Goal: Use online tool/utility: Use online tool/utility

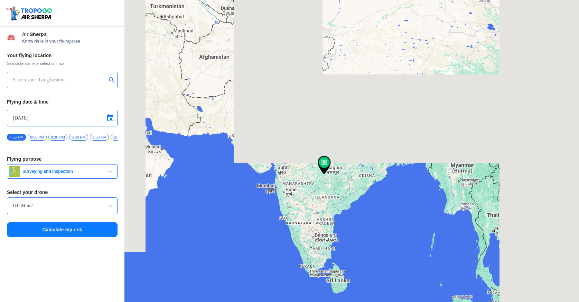
click at [42, 78] on input "text" at bounding box center [60, 80] width 94 height 8
type input "[STREET_ADDRESS]"
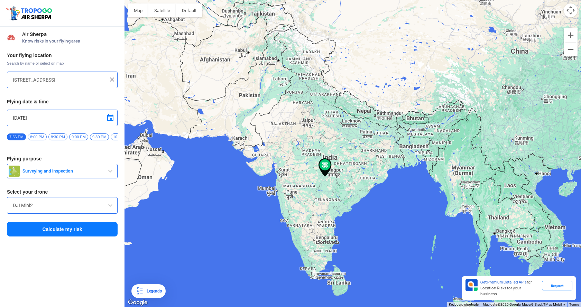
click at [111, 78] on img at bounding box center [112, 79] width 7 height 7
click at [61, 81] on input "text" at bounding box center [60, 80] width 94 height 8
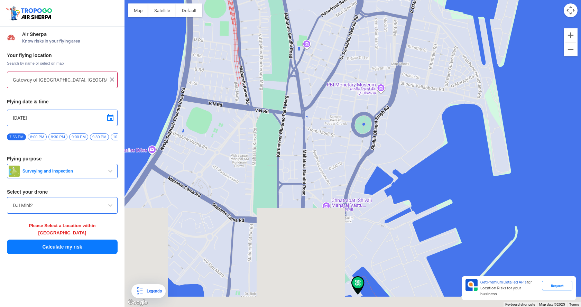
drag, startPoint x: 329, startPoint y: 224, endPoint x: 306, endPoint y: 89, distance: 136.9
click at [306, 89] on div at bounding box center [353, 153] width 457 height 307
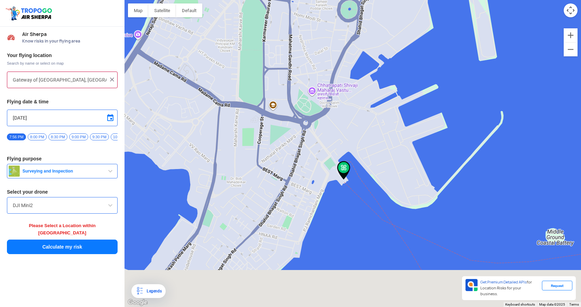
drag, startPoint x: 316, startPoint y: 185, endPoint x: 295, endPoint y: 31, distance: 155.0
click at [295, 31] on div at bounding box center [353, 153] width 457 height 307
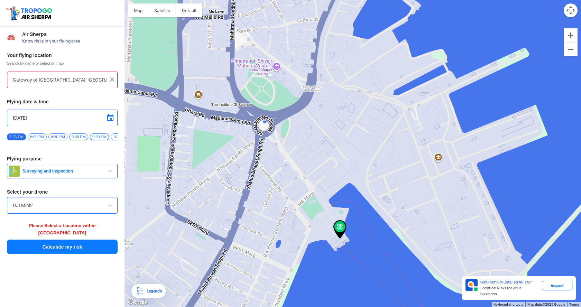
click at [338, 227] on img at bounding box center [340, 229] width 13 height 19
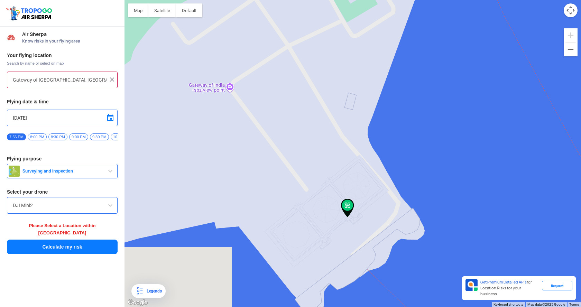
drag, startPoint x: 343, startPoint y: 246, endPoint x: 337, endPoint y: 74, distance: 171.7
click at [337, 74] on div at bounding box center [353, 153] width 457 height 307
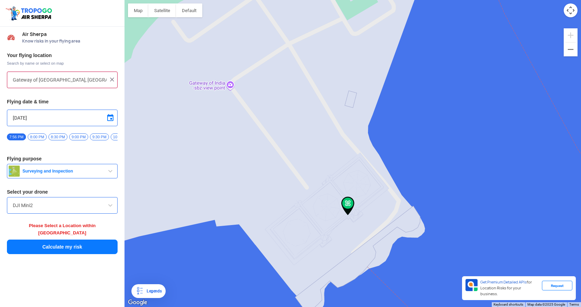
click at [469, 182] on div at bounding box center [353, 153] width 457 height 307
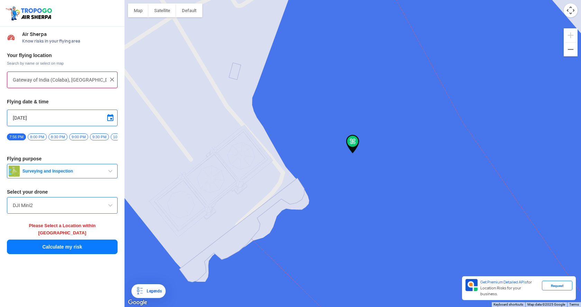
click at [259, 192] on div at bounding box center [353, 153] width 457 height 307
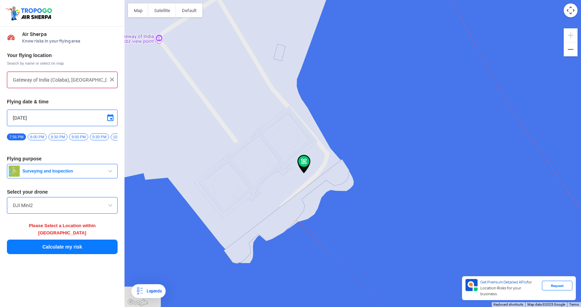
type input "Rajeshsk@57865 [GEOGRAPHIC_DATA], [GEOGRAPHIC_DATA] ekpaharia, [GEOGRAPHIC_DATA…"
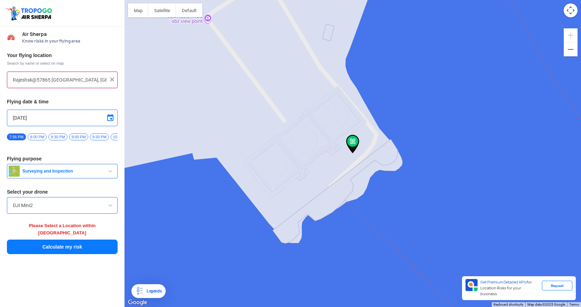
click at [54, 39] on span "Know risks in your flying area" at bounding box center [69, 41] width 95 height 6
click at [99, 136] on span "9:30 PM" at bounding box center [99, 137] width 19 height 7
click at [17, 136] on span "7:56 PM" at bounding box center [16, 137] width 19 height 7
click at [115, 119] on div "[DATE]" at bounding box center [62, 118] width 111 height 17
click at [111, 118] on span at bounding box center [110, 118] width 8 height 8
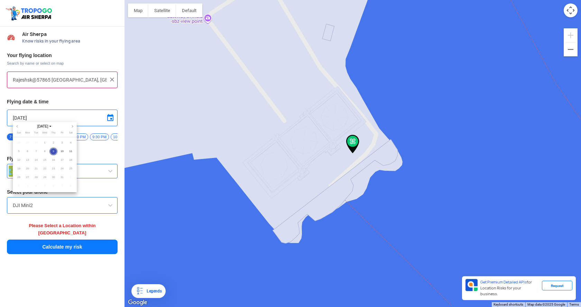
click at [46, 161] on span "15" at bounding box center [45, 160] width 8 height 8
click at [45, 160] on span "15" at bounding box center [45, 160] width 8 height 8
click at [63, 150] on span "10" at bounding box center [62, 152] width 8 height 8
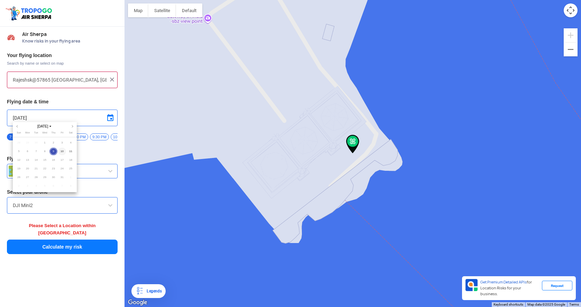
type input "[DATE]"
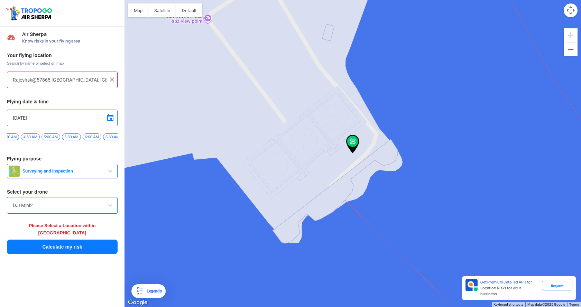
scroll to position [0, 184]
click at [91, 139] on span "6:00 AM" at bounding box center [83, 137] width 19 height 7
click at [94, 174] on span "Surveying and Inspection" at bounding box center [63, 171] width 86 height 6
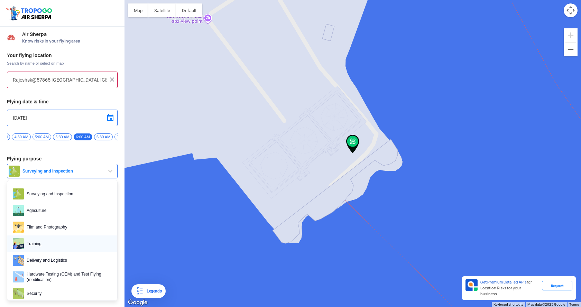
scroll to position [1, 0]
click at [60, 223] on link "Film and Photography" at bounding box center [62, 226] width 110 height 17
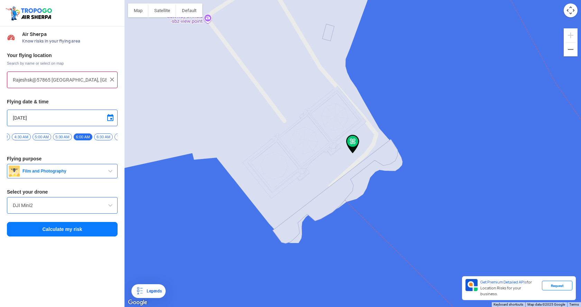
click at [55, 210] on input "DJI Mini2" at bounding box center [62, 205] width 99 height 8
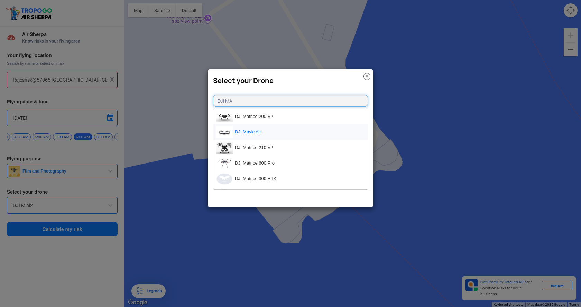
type input "DJI MA"
click at [273, 128] on li "DJI Mavic Air" at bounding box center [290, 133] width 155 height 16
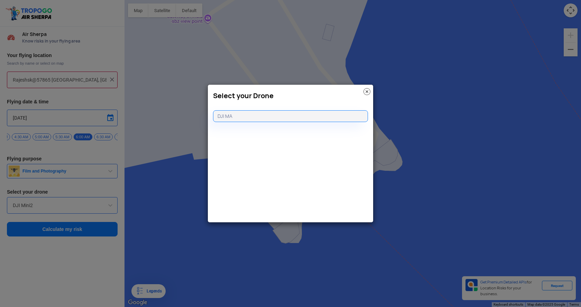
type input "DJI Mavic Air"
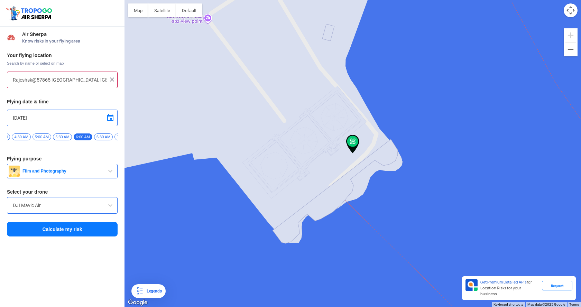
click at [72, 209] on input "DJI Mavic Air" at bounding box center [62, 205] width 99 height 8
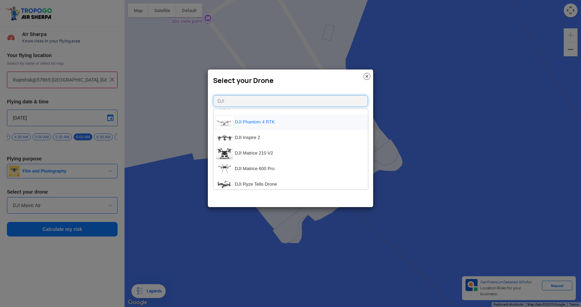
scroll to position [42, 0]
type input "DJI"
click at [268, 138] on li "DJI Inspire 2" at bounding box center [290, 137] width 155 height 16
type input "DJI Inspire 2"
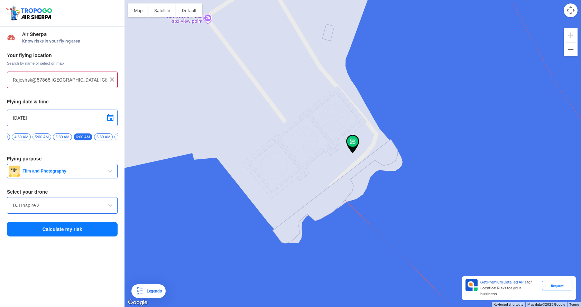
click at [75, 231] on button "Calculate my risk" at bounding box center [62, 229] width 111 height 15
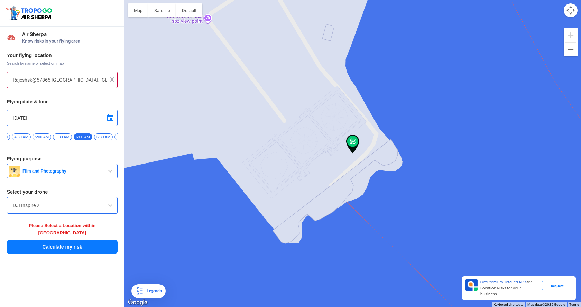
click at [112, 78] on img at bounding box center [112, 79] width 7 height 7
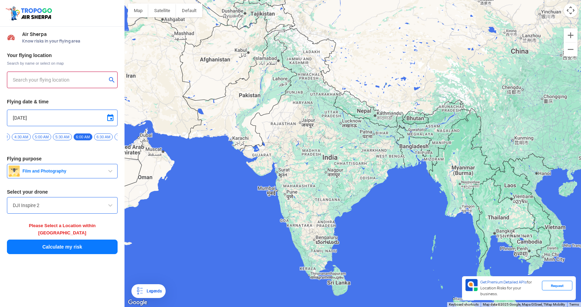
click at [83, 80] on input "text" at bounding box center [60, 80] width 94 height 8
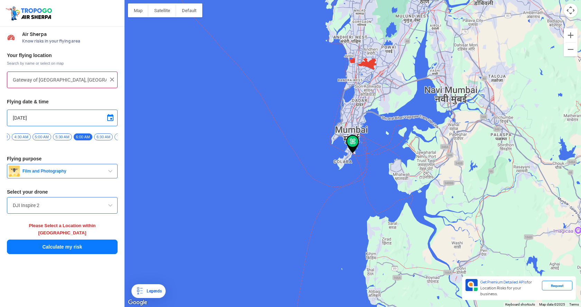
click at [77, 240] on button "Calculate my risk" at bounding box center [62, 247] width 111 height 15
click at [76, 241] on button "Calculate my risk" at bounding box center [62, 247] width 111 height 15
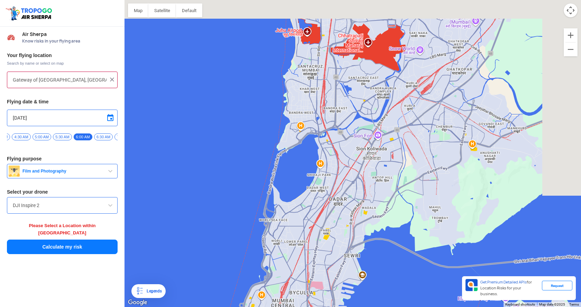
drag, startPoint x: 396, startPoint y: 64, endPoint x: 275, endPoint y: 142, distance: 144.5
click at [275, 142] on div at bounding box center [353, 153] width 457 height 307
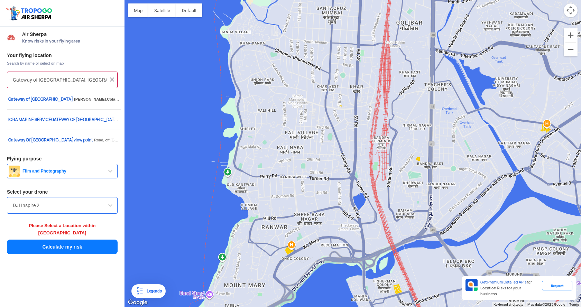
drag, startPoint x: 92, startPoint y: 81, endPoint x: 76, endPoint y: 81, distance: 16.3
click at [76, 81] on input "Gateway of [GEOGRAPHIC_DATA], [GEOGRAPHIC_DATA], [GEOGRAPHIC_DATA]" at bounding box center [60, 80] width 94 height 8
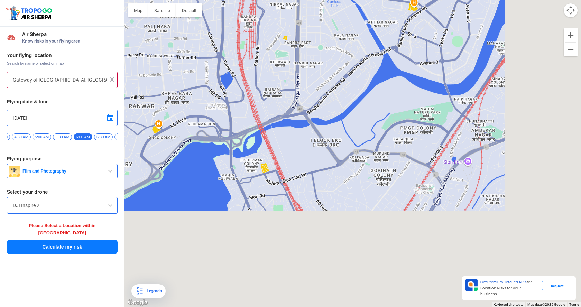
drag, startPoint x: 356, startPoint y: 204, endPoint x: 221, endPoint y: 82, distance: 181.7
click at [221, 82] on div at bounding box center [353, 153] width 457 height 307
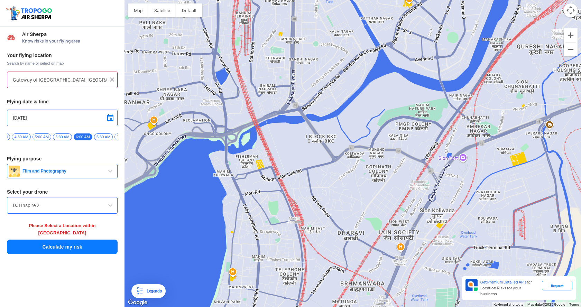
click at [245, 163] on div at bounding box center [353, 153] width 457 height 307
type input "[STREET_ADDRESS]"
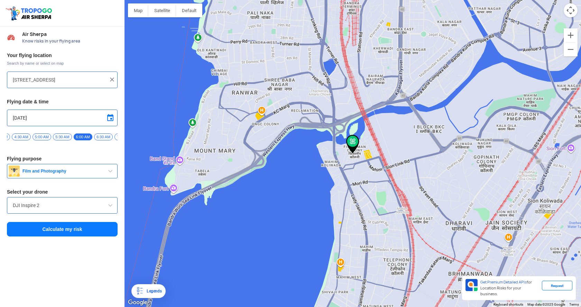
click at [86, 235] on button "Calculate my risk" at bounding box center [62, 229] width 111 height 15
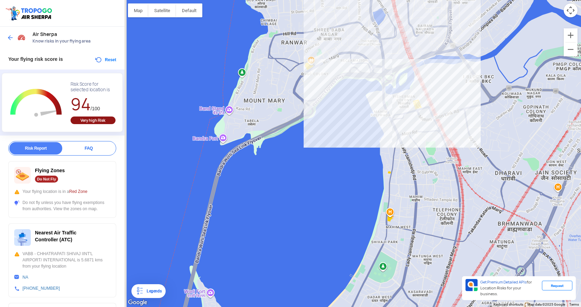
drag, startPoint x: 206, startPoint y: 124, endPoint x: 326, endPoint y: 48, distance: 141.0
click at [326, 48] on div at bounding box center [353, 153] width 457 height 307
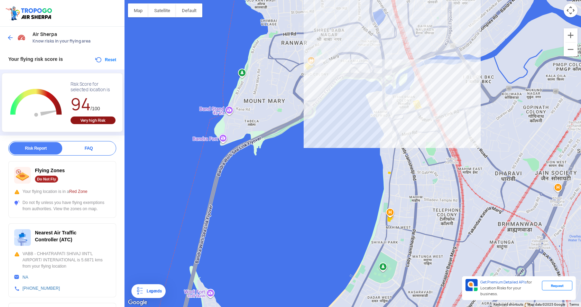
click at [207, 226] on div at bounding box center [353, 153] width 457 height 307
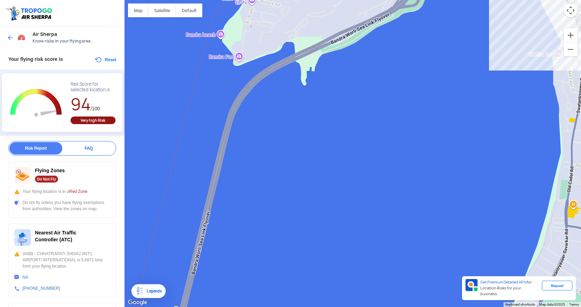
click at [204, 227] on div at bounding box center [353, 153] width 457 height 307
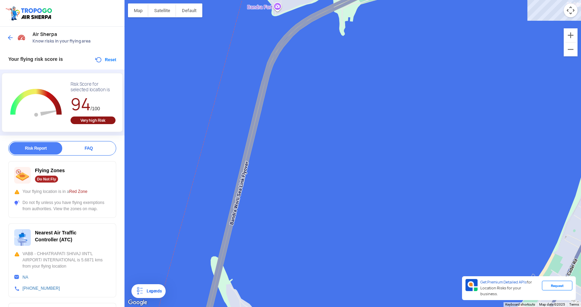
click at [276, 7] on div at bounding box center [353, 153] width 457 height 307
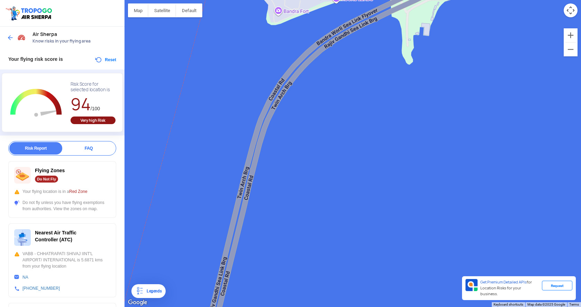
click at [279, 9] on div at bounding box center [353, 153] width 457 height 307
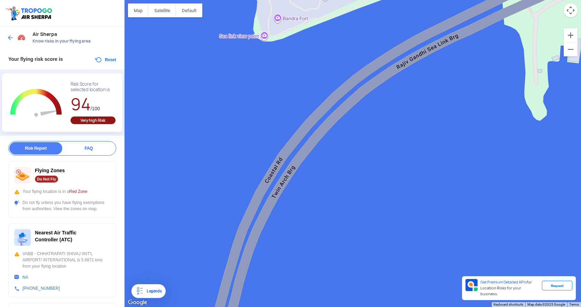
click at [266, 34] on div at bounding box center [353, 153] width 457 height 307
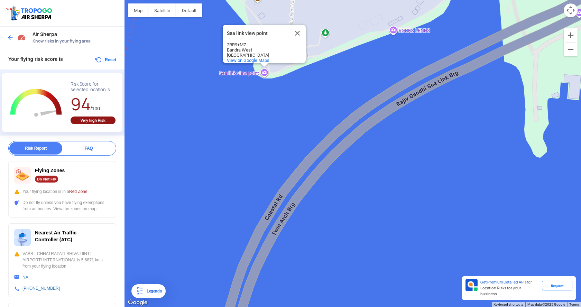
click at [277, 70] on div "Sea link view point Sea link view point 2RR9+[GEOGRAPHIC_DATA] View on Google M…" at bounding box center [353, 153] width 457 height 307
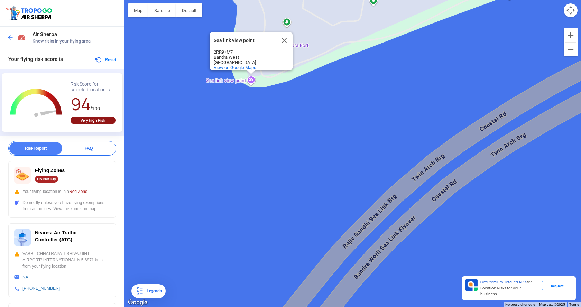
click at [300, 60] on div "Sea link view point Sea link view point 2RR9+[GEOGRAPHIC_DATA] View on Google M…" at bounding box center [353, 153] width 457 height 307
click at [10, 36] on img at bounding box center [10, 37] width 7 height 7
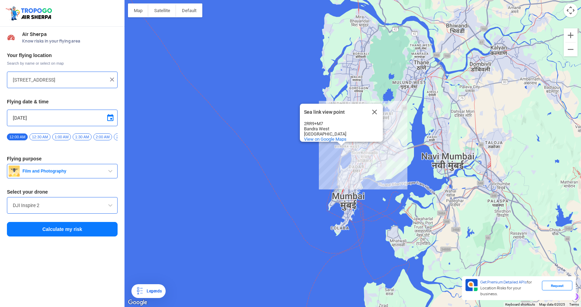
click at [354, 143] on div "Sea link view point Sea link view point 2RR9+[GEOGRAPHIC_DATA] View on Google M…" at bounding box center [353, 153] width 457 height 307
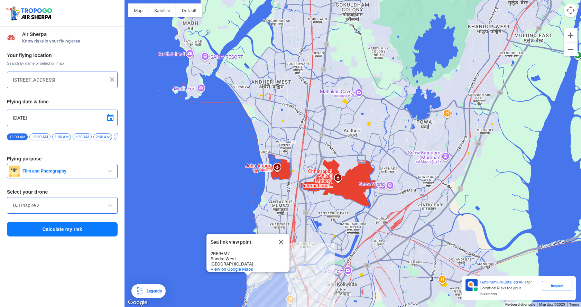
drag, startPoint x: 277, startPoint y: 263, endPoint x: 291, endPoint y: 163, distance: 101.2
click at [291, 163] on div "Sea link view point Sea link view point 2RR9+[GEOGRAPHIC_DATA] View on Google M…" at bounding box center [353, 153] width 457 height 307
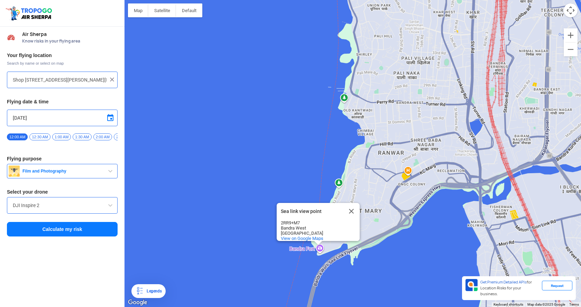
click at [372, 226] on div "Sea link view point Sea link view point 2RR9+[GEOGRAPHIC_DATA] View on Google M…" at bounding box center [353, 153] width 457 height 307
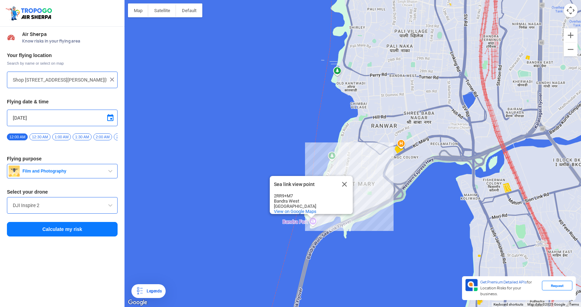
click at [372, 226] on div "Sea link view point Sea link view point 2RR9+[GEOGRAPHIC_DATA] View on Google M…" at bounding box center [353, 153] width 457 height 307
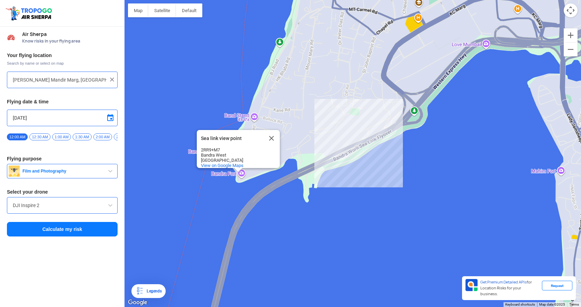
click at [315, 179] on div "Sea link view point Sea link view point 2RR9+[GEOGRAPHIC_DATA] View on Google M…" at bounding box center [353, 153] width 457 height 307
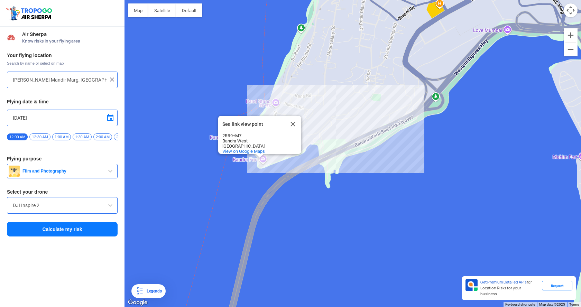
click at [315, 179] on div "Sea link view point Sea link view point 2RR9+[GEOGRAPHIC_DATA] View on Google M…" at bounding box center [353, 153] width 457 height 307
type input "AB Celestial Parking lot, [STREET_ADDRESS][PERSON_NAME]"
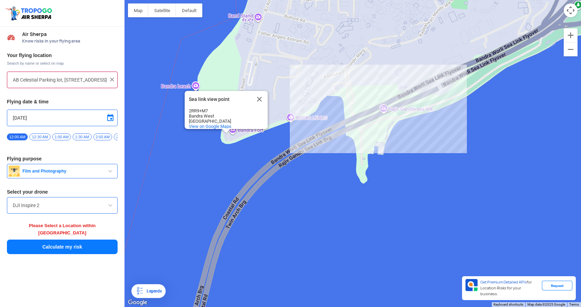
click at [76, 244] on button "Calculate my risk" at bounding box center [62, 247] width 111 height 15
click at [112, 79] on img at bounding box center [112, 79] width 7 height 7
